Goal: Check status: Check status

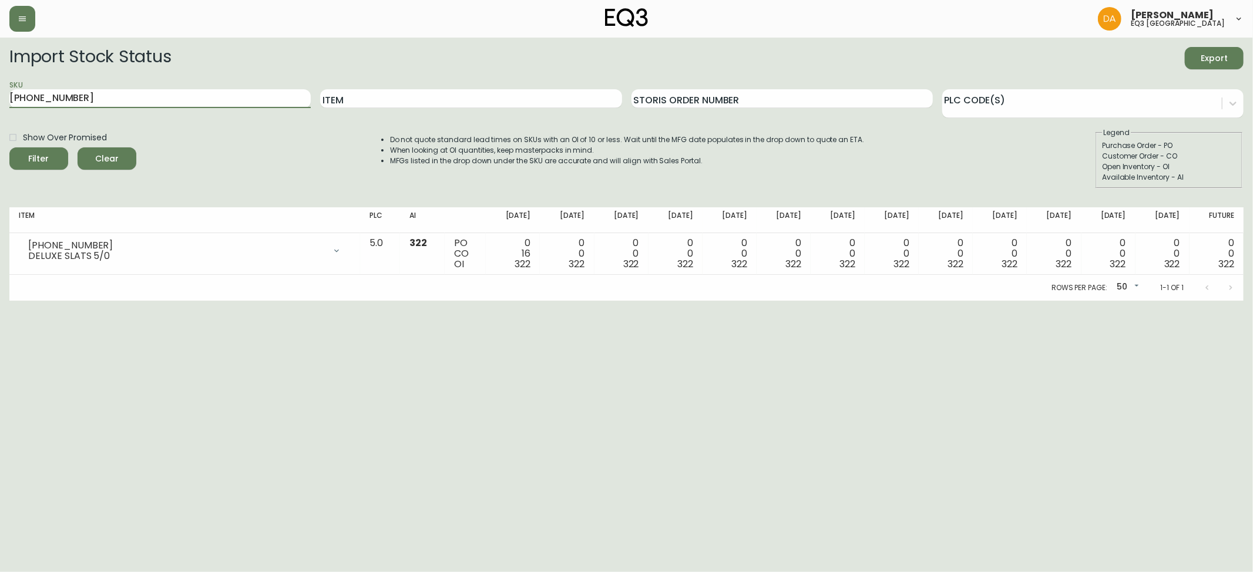
drag, startPoint x: 121, startPoint y: 102, endPoint x: 0, endPoint y: 99, distance: 121.1
click at [0, 99] on main "Import Stock Status Export SKU [PHONE_NUMBER] Item Storis Order Number PLC Code…" at bounding box center [626, 169] width 1253 height 263
paste input "[PHONE_NUMBER]"
type input "[PHONE_NUMBER]"
click at [9, 147] on button "Filter" at bounding box center [38, 158] width 59 height 22
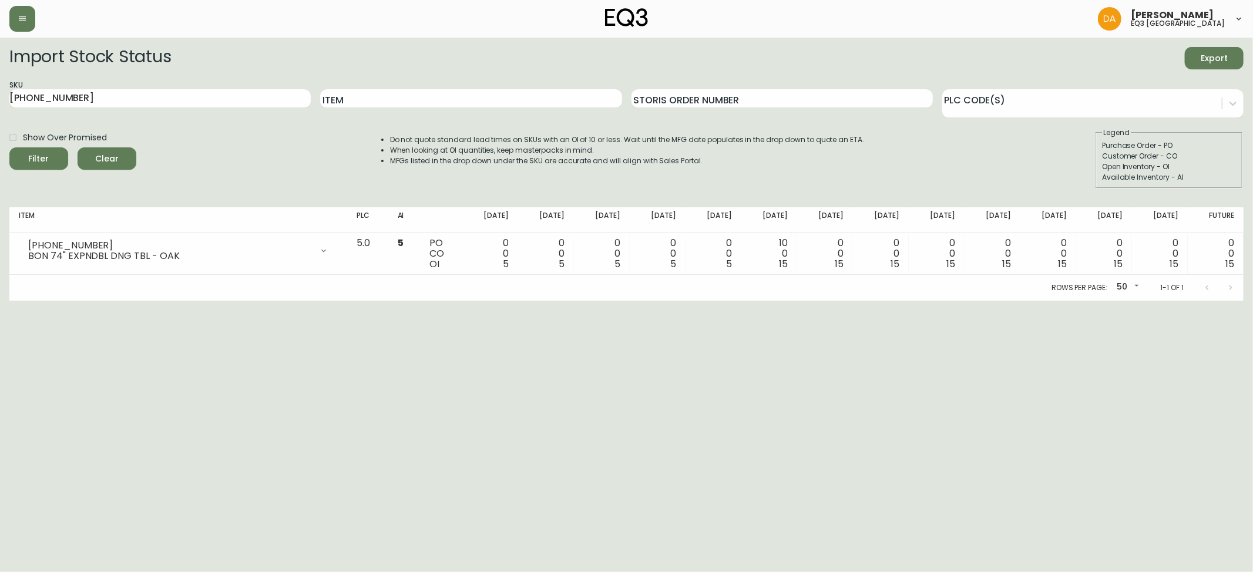
click at [59, 301] on html "[PERSON_NAME] eq3 calgary Import Stock Status Export SKU [PHONE_NUMBER] Item St…" at bounding box center [626, 150] width 1253 height 301
click at [864, 166] on div "Show Over Promised Filter Clear Do not quote standard lead times on SKUs with a…" at bounding box center [626, 157] width 1234 height 61
click at [102, 157] on span "Clear" at bounding box center [107, 159] width 40 height 15
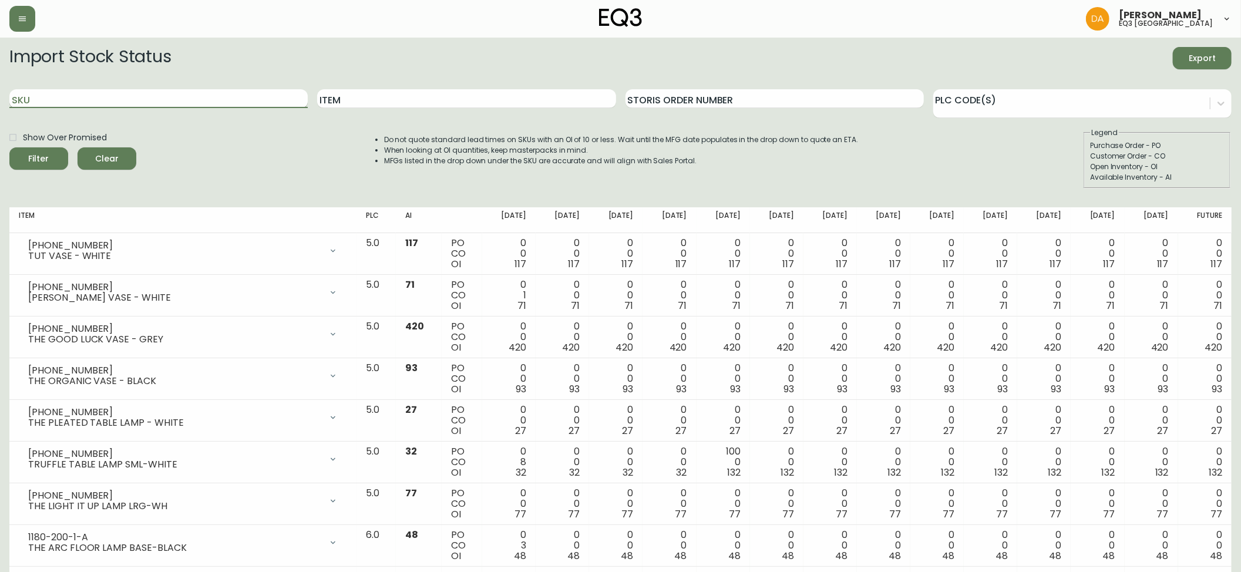
click at [43, 100] on input "SKU" at bounding box center [158, 98] width 298 height 19
paste input "[PHONE_NUMBER]"
type input "[PHONE_NUMBER]"
click at [41, 156] on icon "submit" at bounding box center [34, 157] width 12 height 12
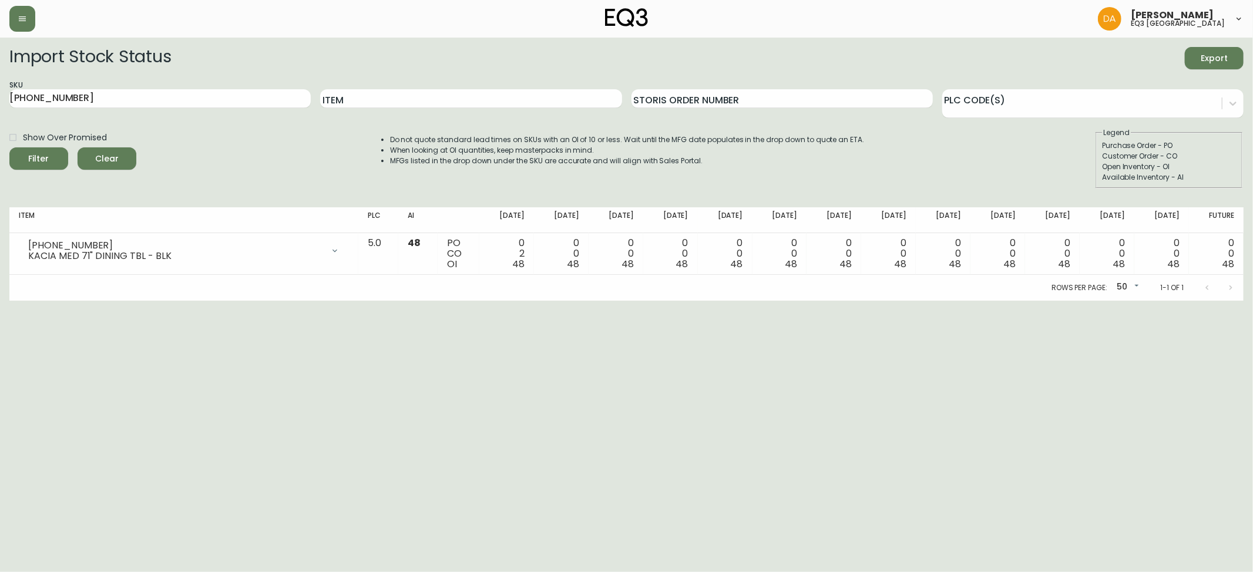
click at [109, 160] on span "Clear" at bounding box center [107, 159] width 40 height 15
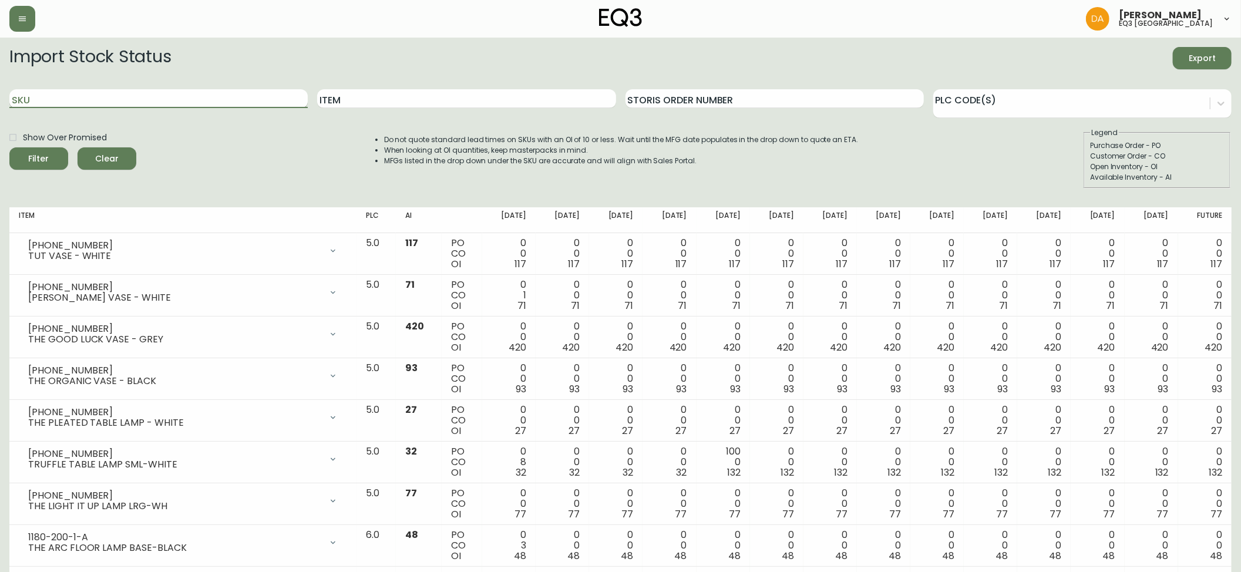
click at [53, 99] on input "SKU" at bounding box center [158, 98] width 298 height 19
paste input "[PHONE_NUMBER]"
type input "[PHONE_NUMBER]"
click at [45, 154] on div "Filter" at bounding box center [39, 159] width 21 height 15
